Goal: Transaction & Acquisition: Purchase product/service

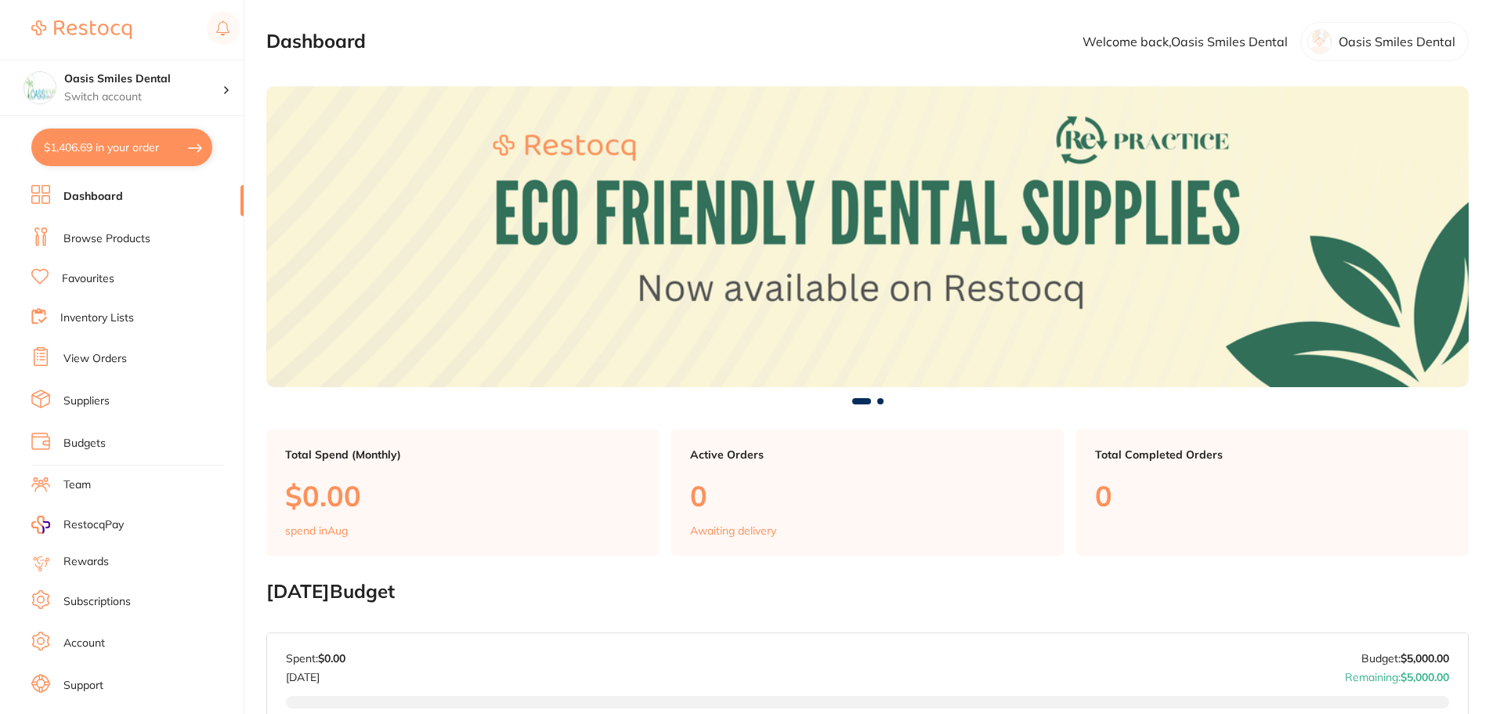
click at [107, 147] on button "$1,406.69 in your order" at bounding box center [121, 147] width 181 height 38
checkbox input "true"
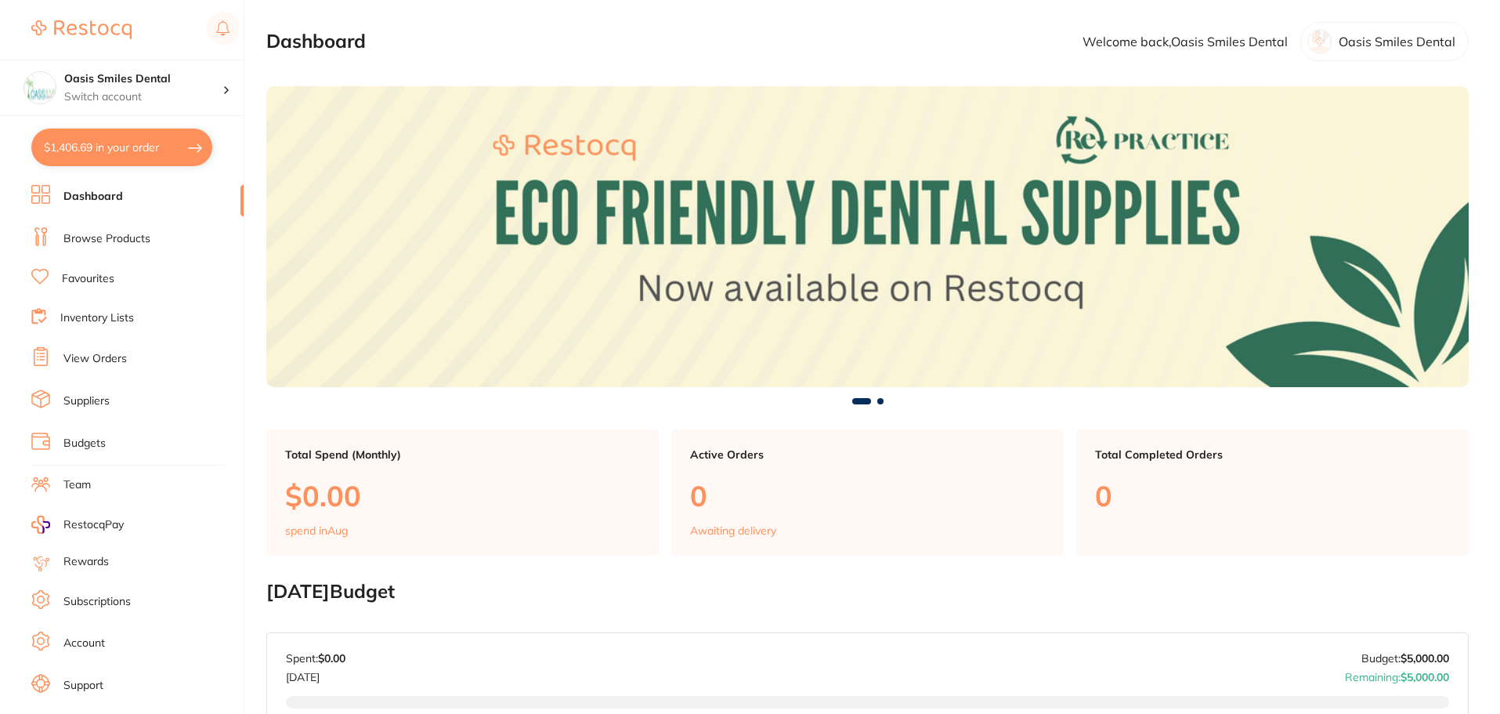
checkbox input "true"
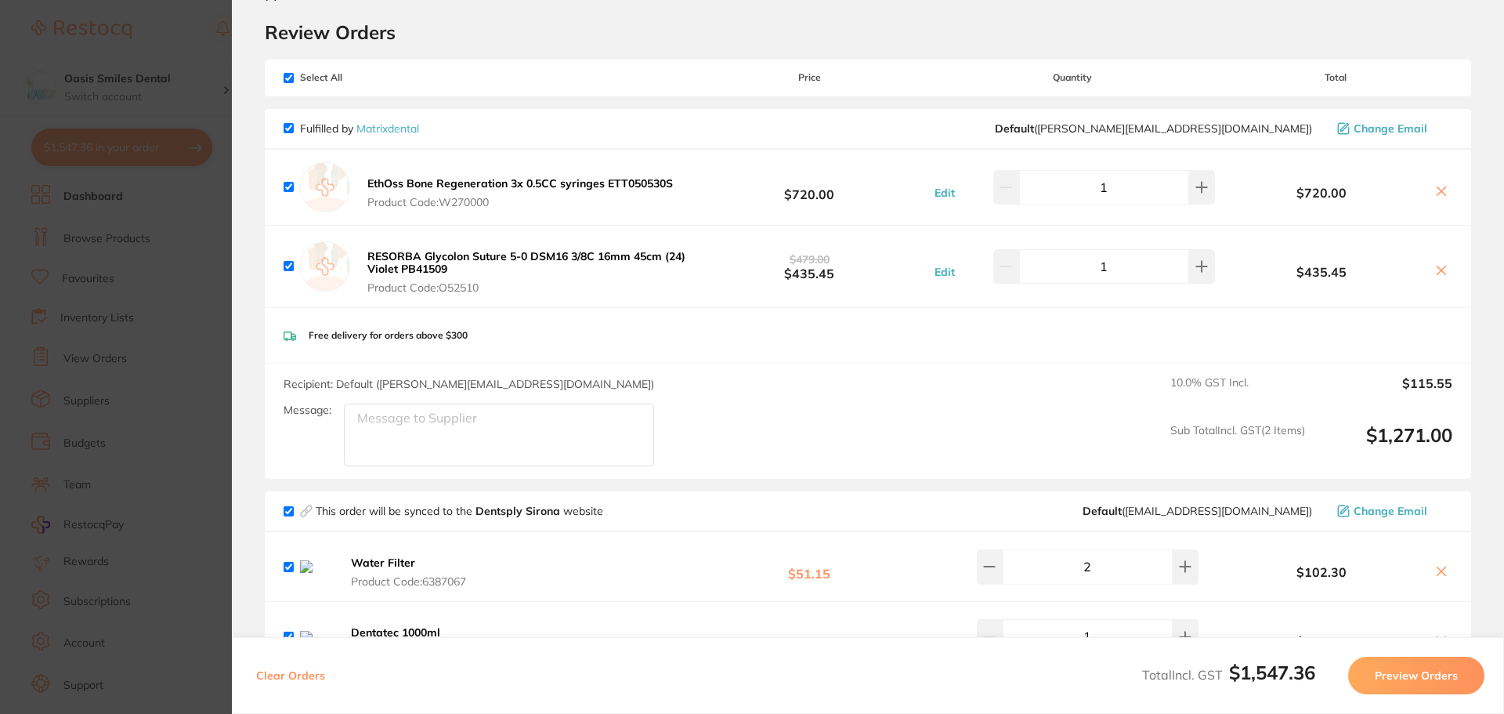
scroll to position [78, 0]
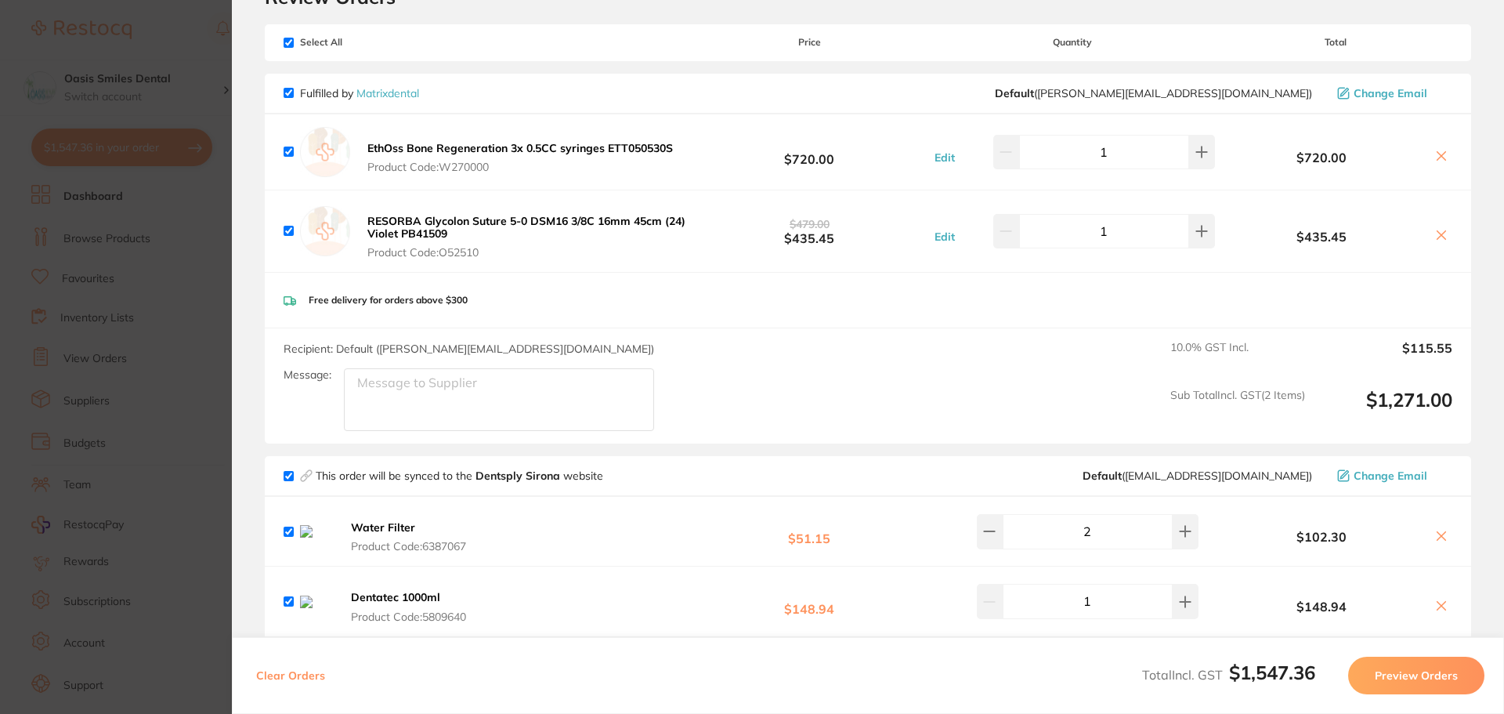
click at [1403, 679] on button "Preview Orders" at bounding box center [1416, 676] width 136 height 38
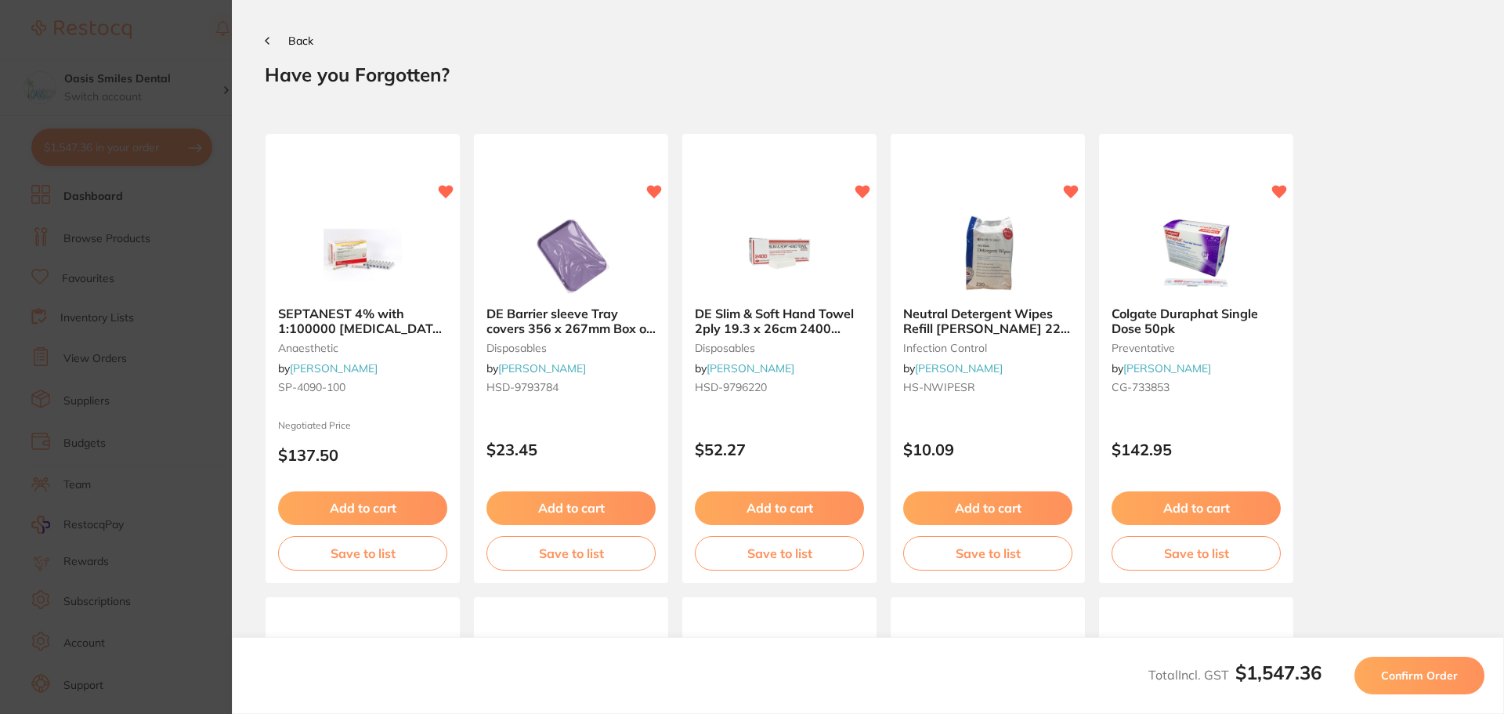
scroll to position [0, 0]
click at [1400, 682] on span "Confirm Order" at bounding box center [1419, 675] width 77 height 14
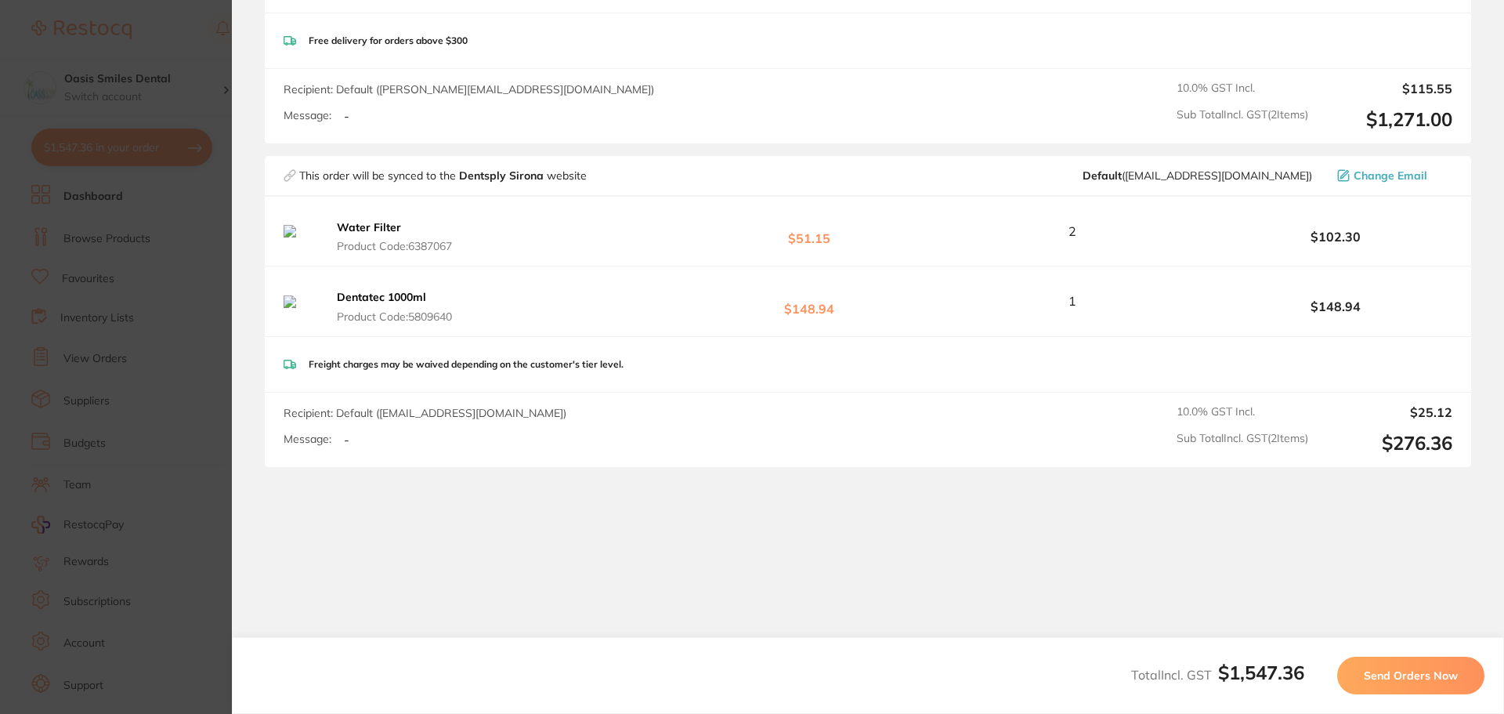
scroll to position [470, 0]
click at [1387, 677] on span "Send Orders Now" at bounding box center [1411, 675] width 94 height 14
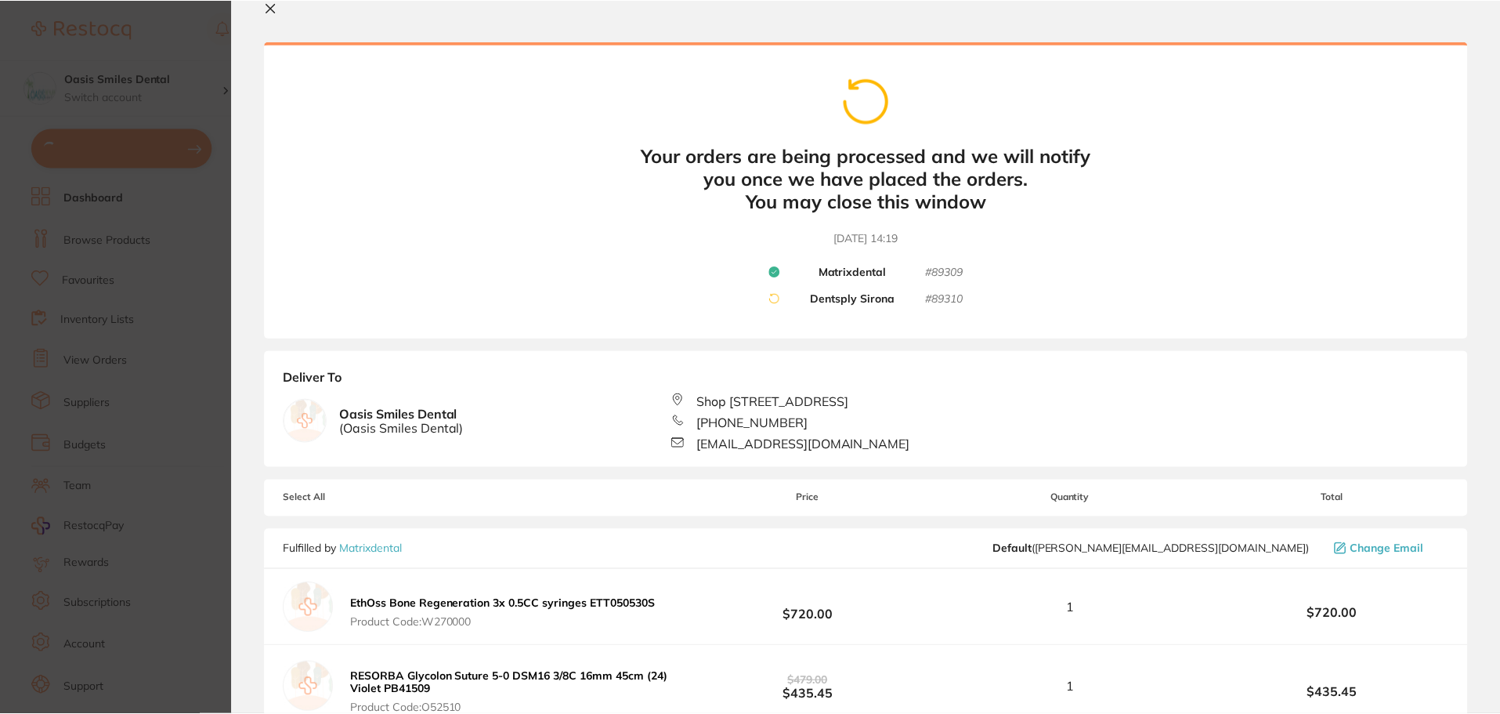
scroll to position [0, 0]
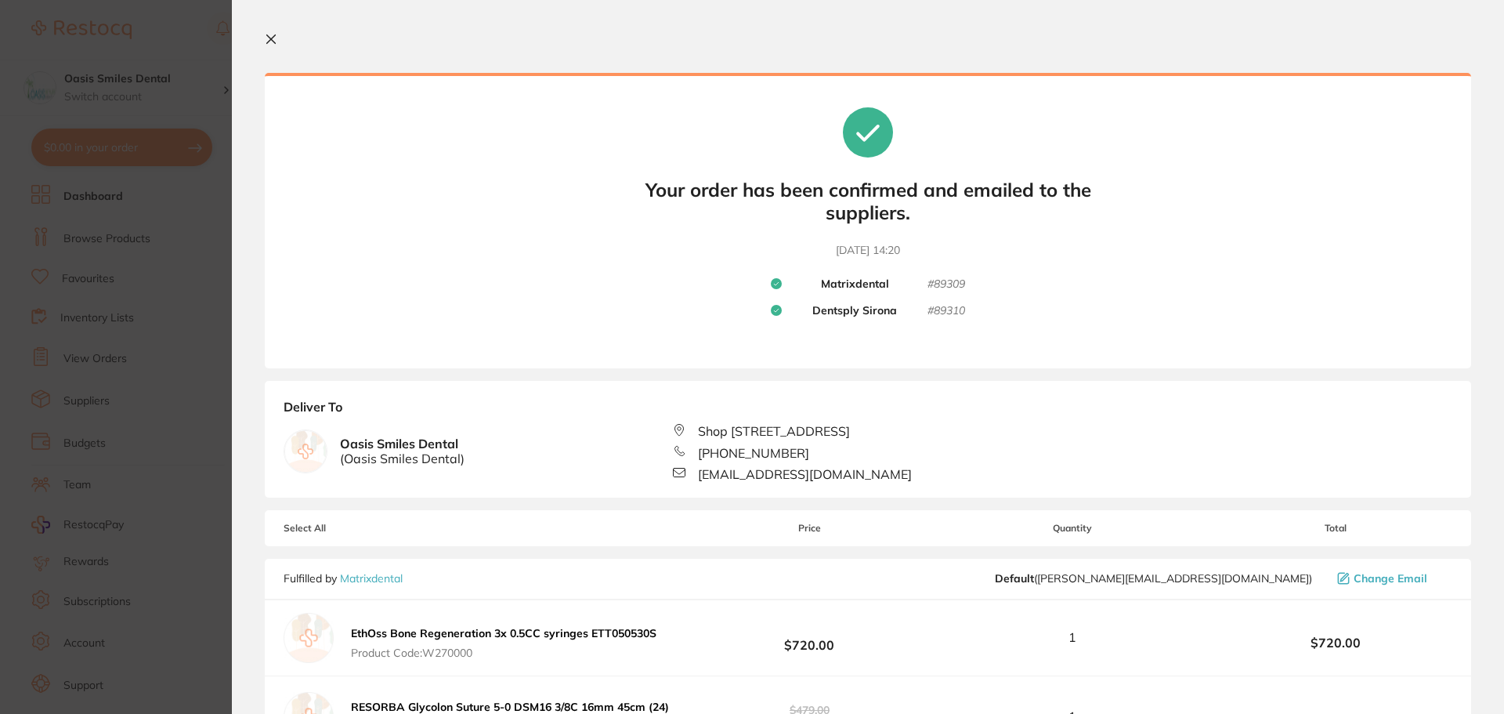
click at [266, 41] on icon at bounding box center [271, 39] width 13 height 13
